Goal: Find specific page/section: Find specific page/section

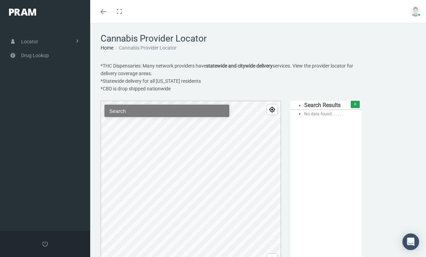
click at [175, 116] on input "Search" at bounding box center [166, 111] width 125 height 12
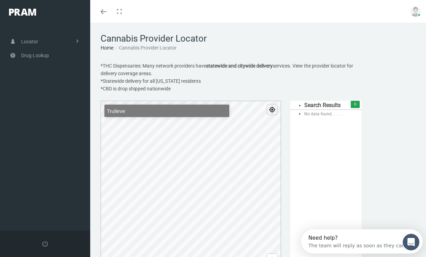
click at [268, 110] on span "Find my location" at bounding box center [272, 110] width 10 height 10
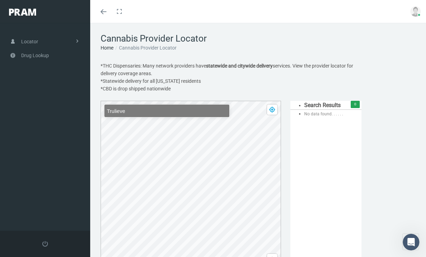
click at [144, 110] on input "Trulieve" at bounding box center [166, 111] width 125 height 12
drag, startPoint x: 137, startPoint y: 112, endPoint x: 80, endPoint y: 112, distance: 57.2
click at [80, 112] on form "Toggle navigation Toggle menubar Toggle fullscreen Profile Logout" at bounding box center [213, 166] width 426 height 286
type input "\"
click at [51, 42] on link "Locator" at bounding box center [45, 42] width 90 height 14
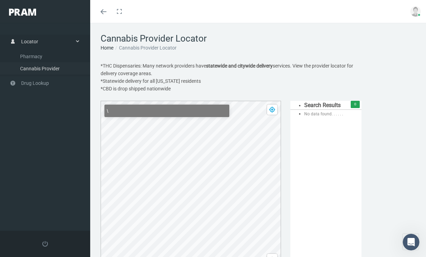
click at [51, 65] on span "Cannabis Provider" at bounding box center [40, 69] width 40 height 12
click at [191, 113] on input "Search" at bounding box center [166, 111] width 125 height 12
type input "O"
type input "Florid"
